Goal: Task Accomplishment & Management: Use online tool/utility

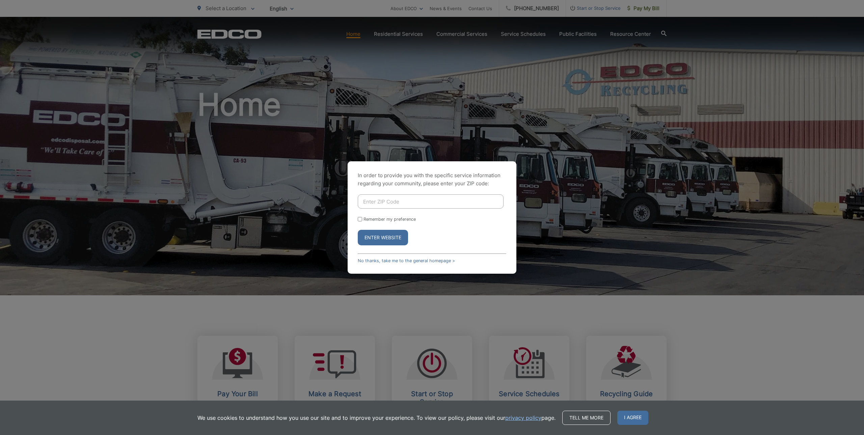
click at [362, 81] on div "In order to provide you with the specific service information regarding your co…" at bounding box center [432, 217] width 864 height 435
drag, startPoint x: 575, startPoint y: 74, endPoint x: 624, endPoint y: 15, distance: 76.2
click at [576, 74] on div "In order to provide you with the specific service information regarding your co…" at bounding box center [432, 217] width 864 height 435
click at [406, 205] on input "Enter ZIP Code" at bounding box center [431, 201] width 146 height 14
type input "92110"
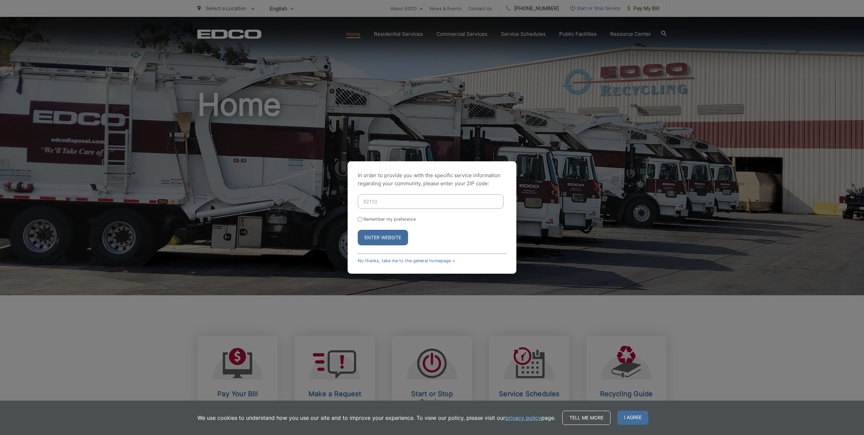
click at [377, 238] on button "Enter Website" at bounding box center [383, 238] width 50 height 16
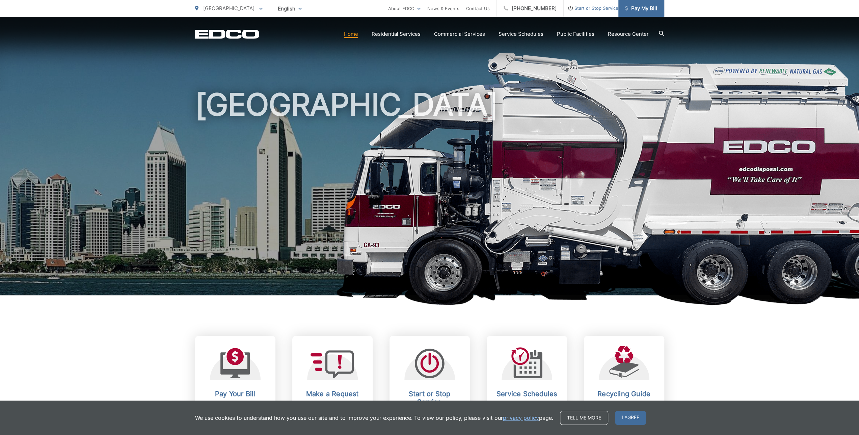
click at [636, 15] on link "Pay My Bill" at bounding box center [641, 8] width 46 height 17
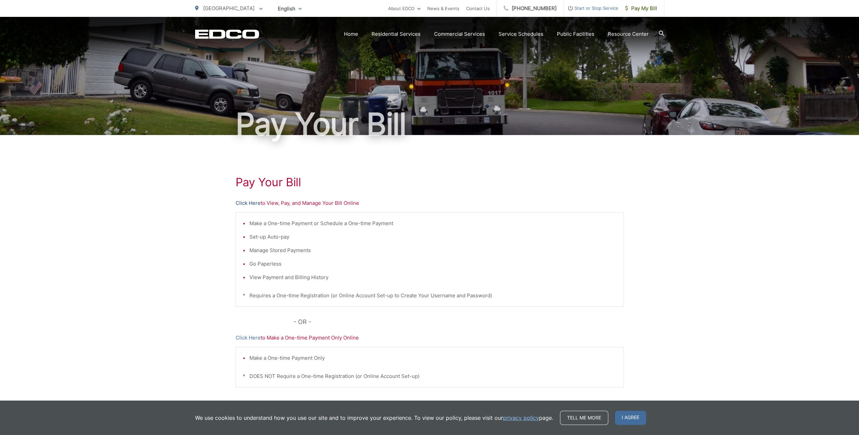
click at [242, 202] on link "Click Here" at bounding box center [248, 203] width 25 height 8
